Goal: Task Accomplishment & Management: Manage account settings

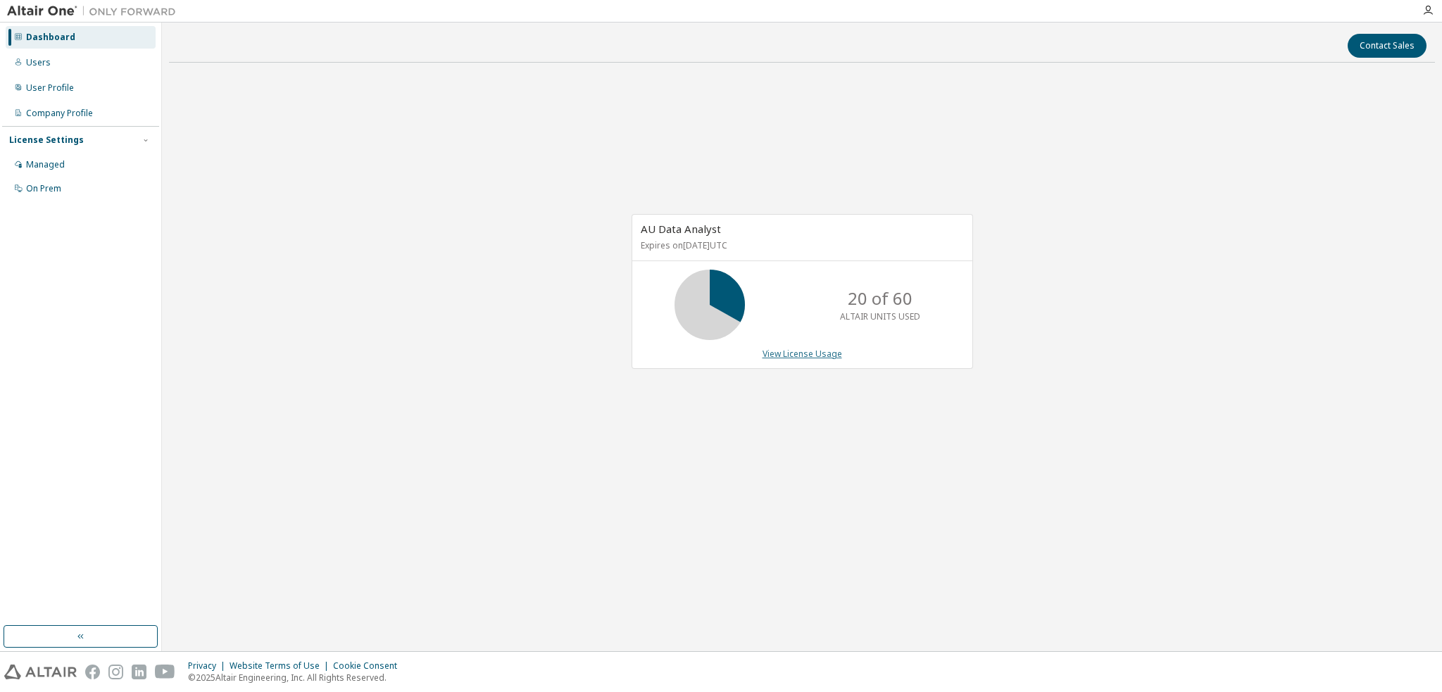
click at [786, 351] on link "View License Usage" at bounding box center [803, 354] width 80 height 12
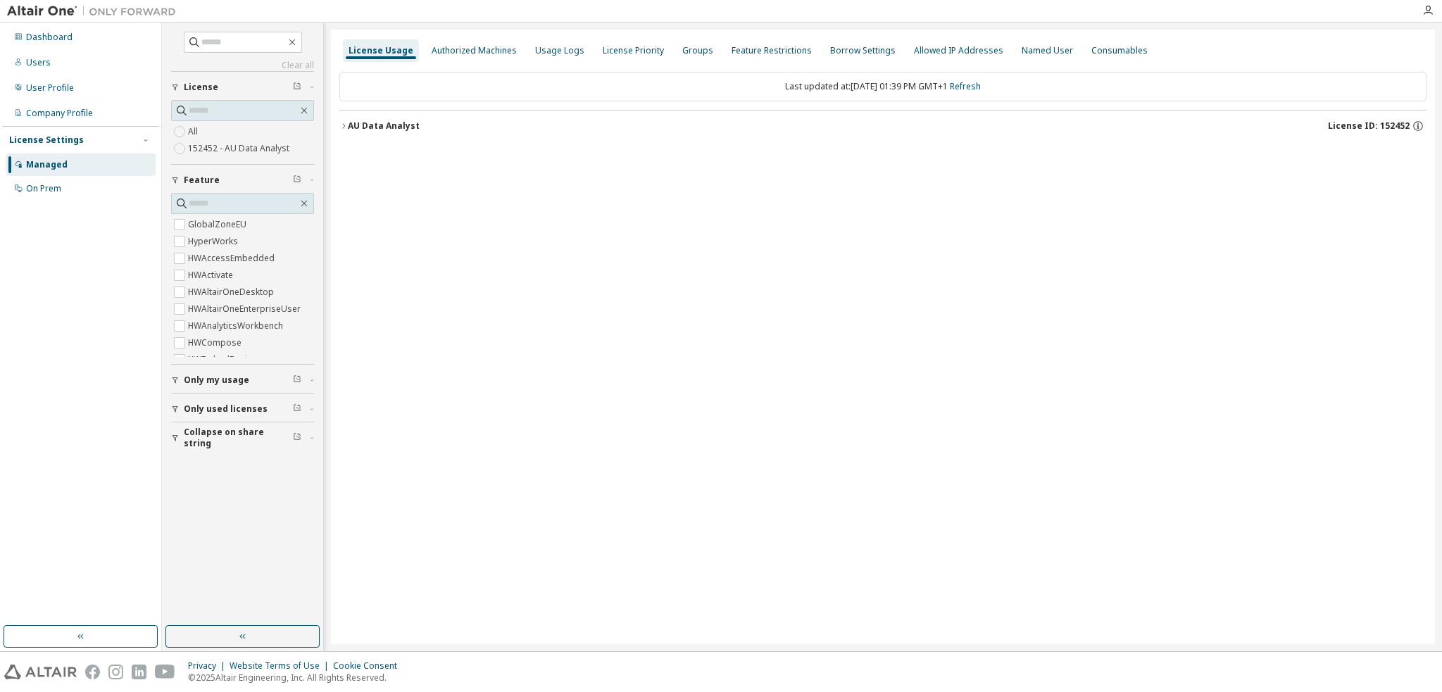
click at [53, 160] on div "Managed" at bounding box center [47, 164] width 42 height 11
click at [32, 163] on div "Managed" at bounding box center [47, 164] width 42 height 11
click at [43, 69] on div "Users" at bounding box center [81, 62] width 150 height 23
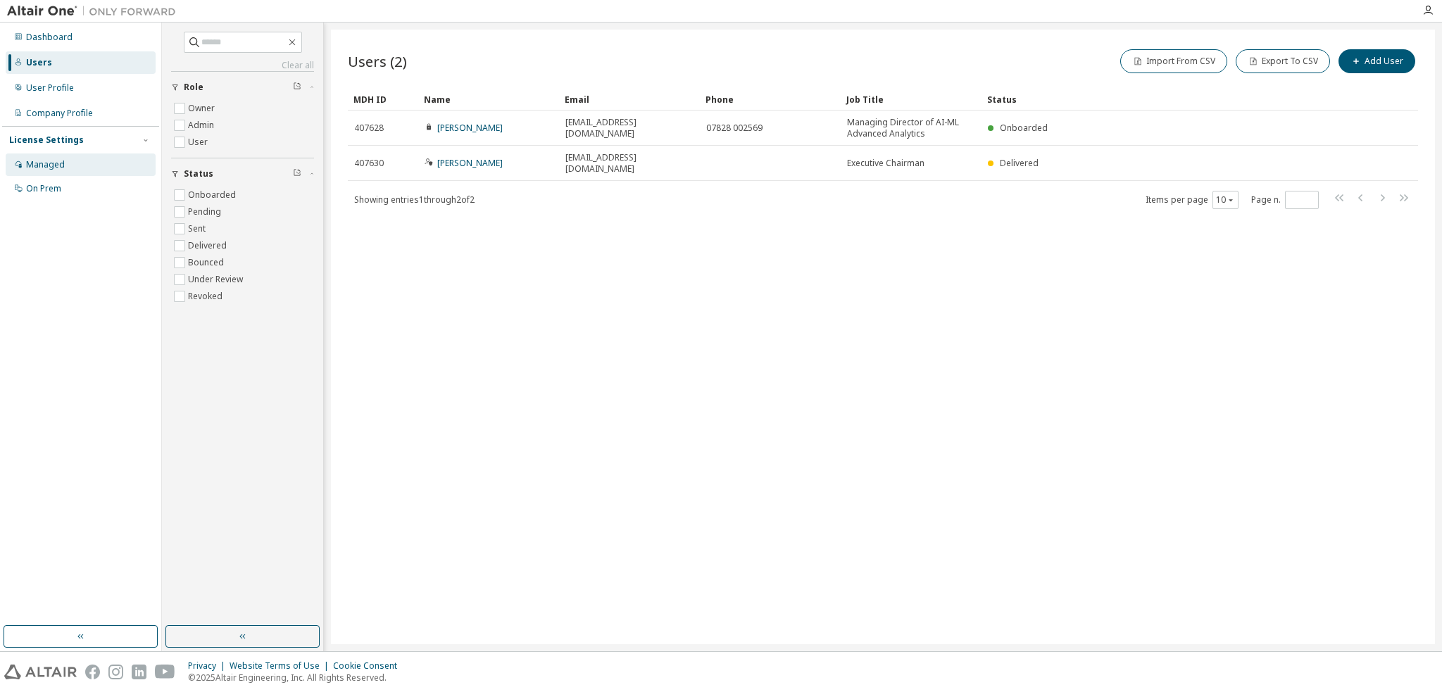
click at [46, 165] on div "Managed" at bounding box center [45, 164] width 39 height 11
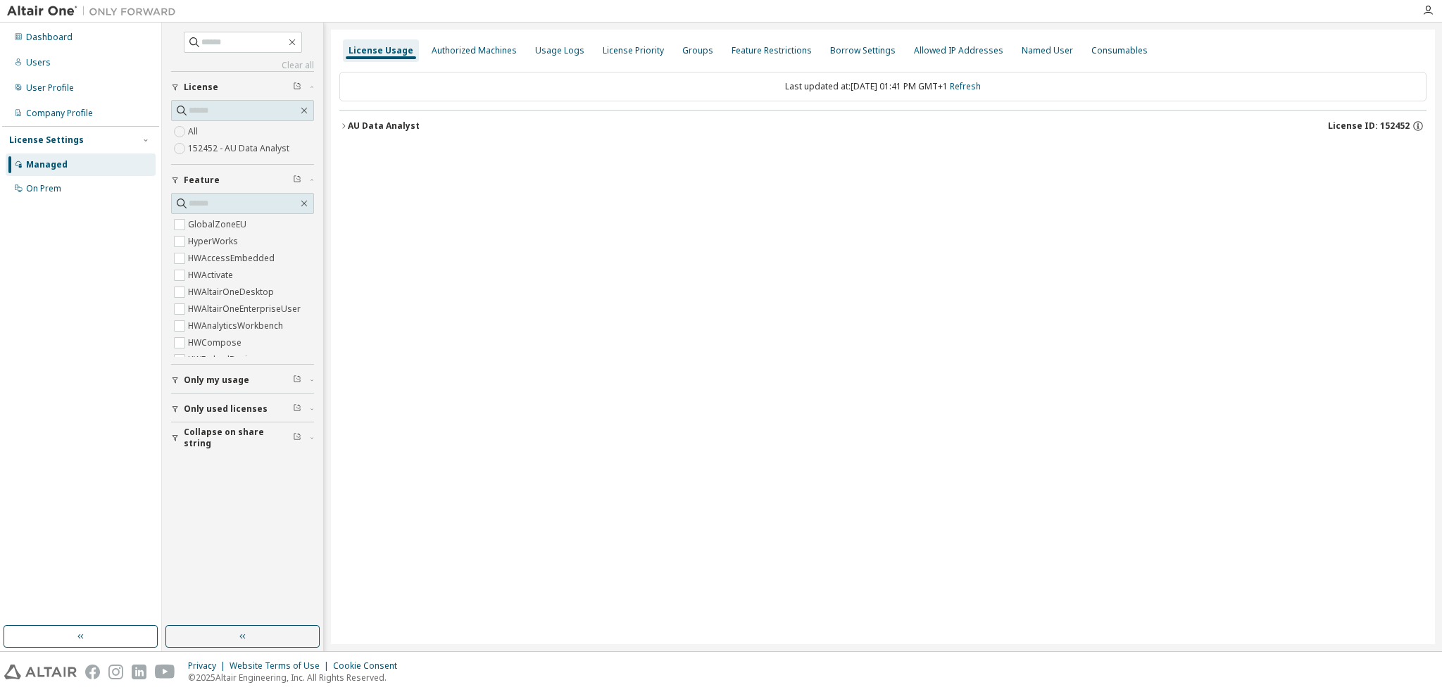
click at [360, 118] on button "AU Data Analyst License ID: 152452" at bounding box center [882, 126] width 1087 height 31
